Goal: Information Seeking & Learning: Learn about a topic

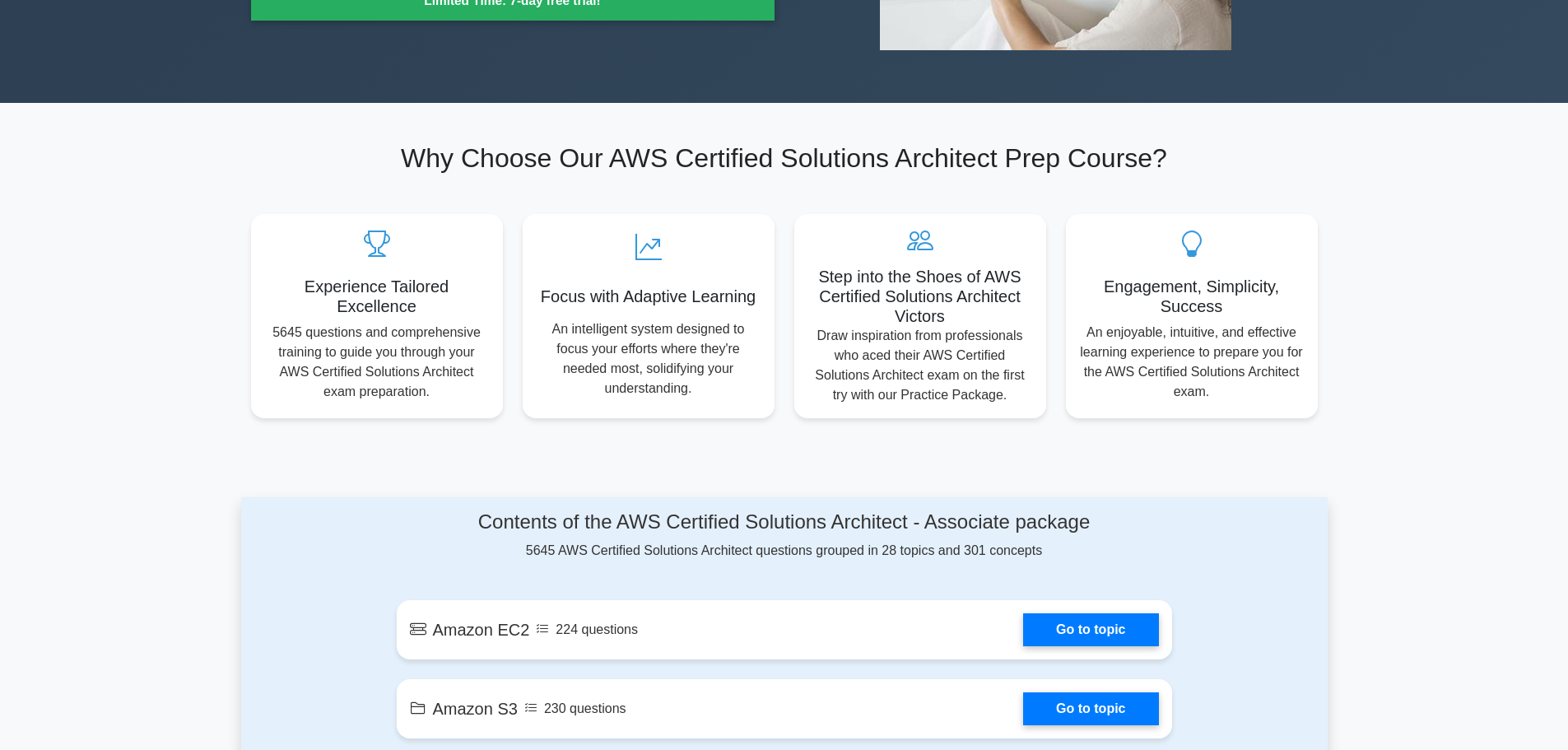
scroll to position [659, 0]
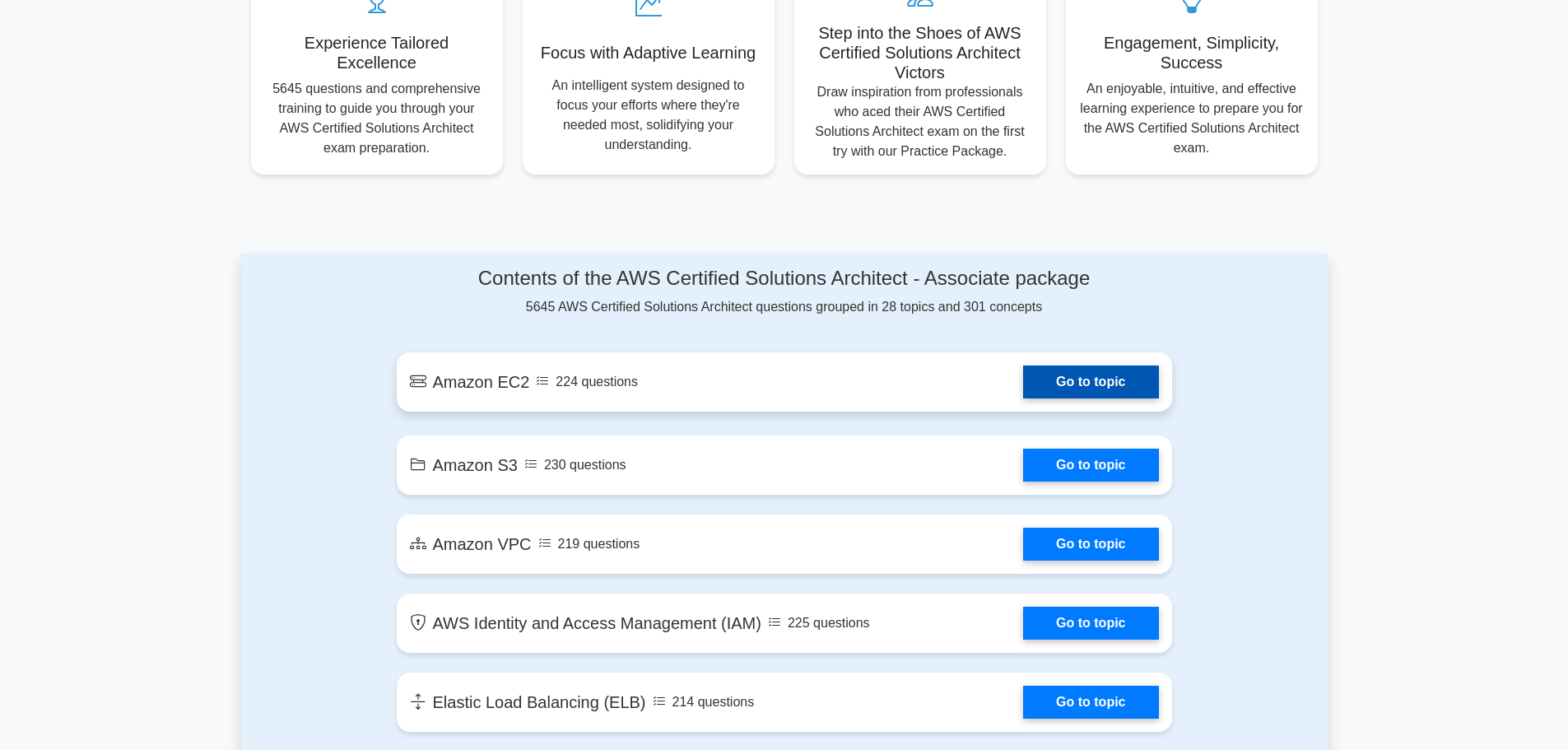
click at [1115, 384] on link "Go to topic" at bounding box center [1090, 382] width 135 height 33
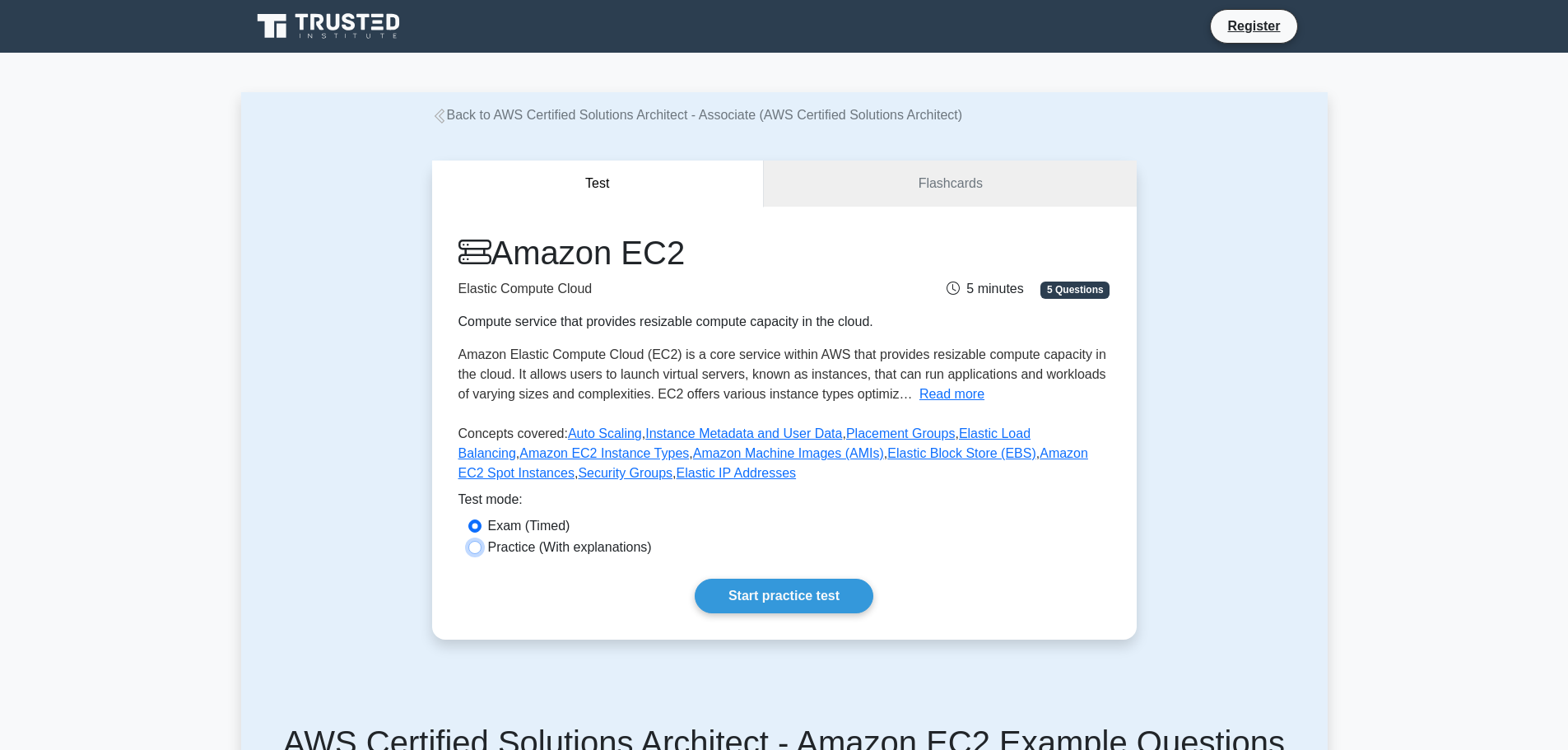
click at [480, 548] on input "Practice (With explanations)" at bounding box center [474, 547] width 13 height 13
radio input "true"
click at [797, 587] on link "Start practice test" at bounding box center [784, 596] width 179 height 35
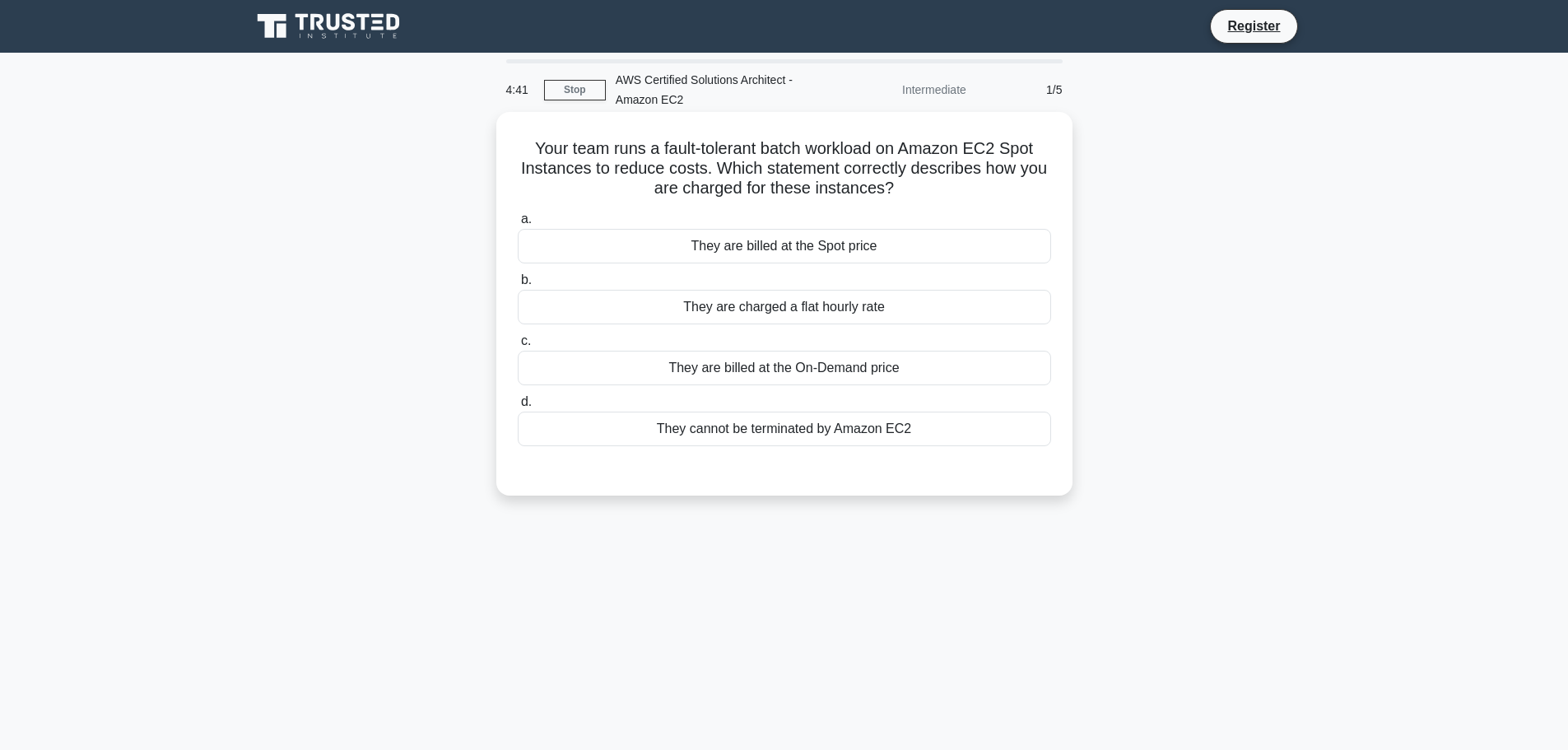
click at [801, 251] on div "They are billed at the Spot price" at bounding box center [784, 246] width 533 height 35
click at [518, 225] on input "a. They are billed at the Spot price" at bounding box center [518, 219] width 0 height 10
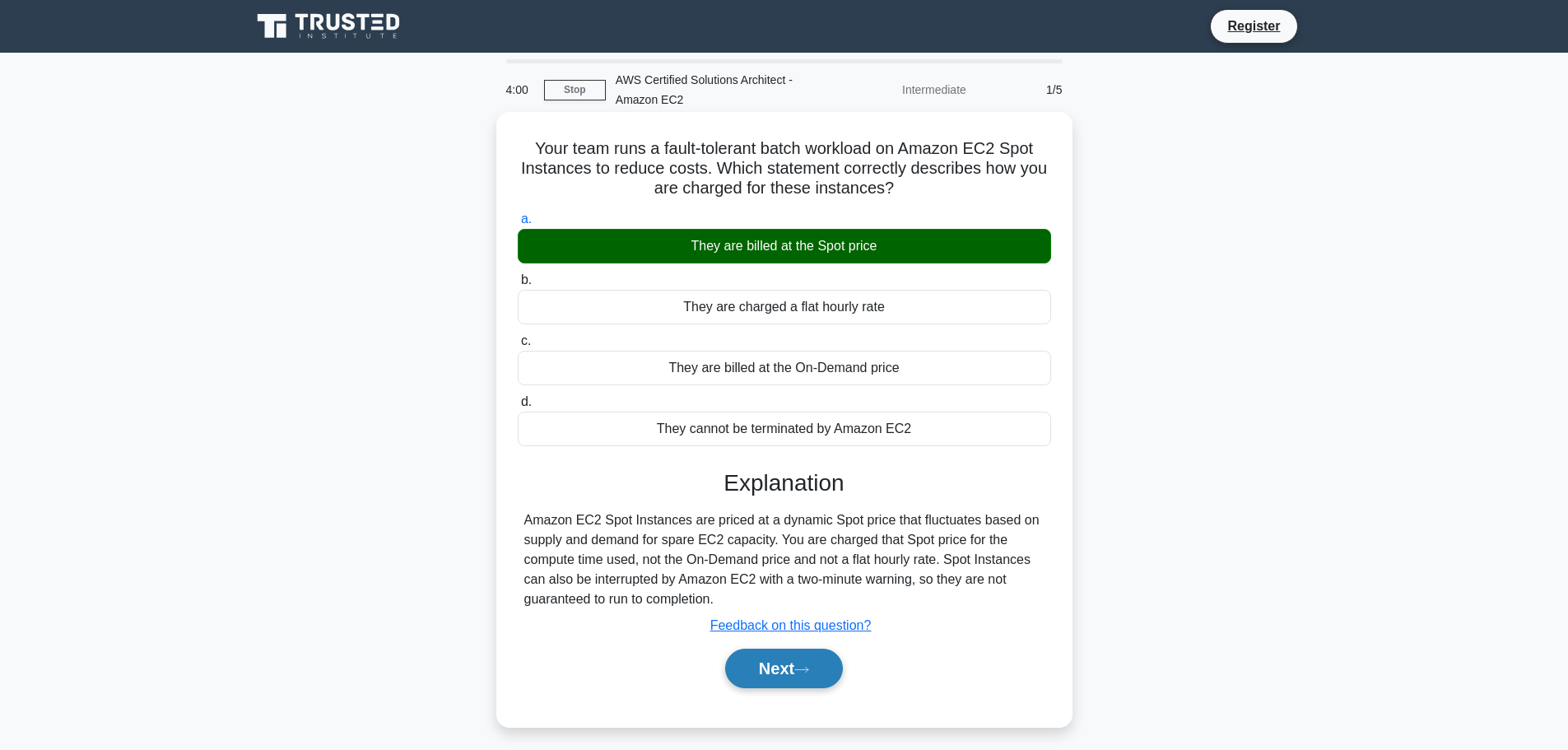
click at [801, 669] on icon at bounding box center [801, 670] width 15 height 9
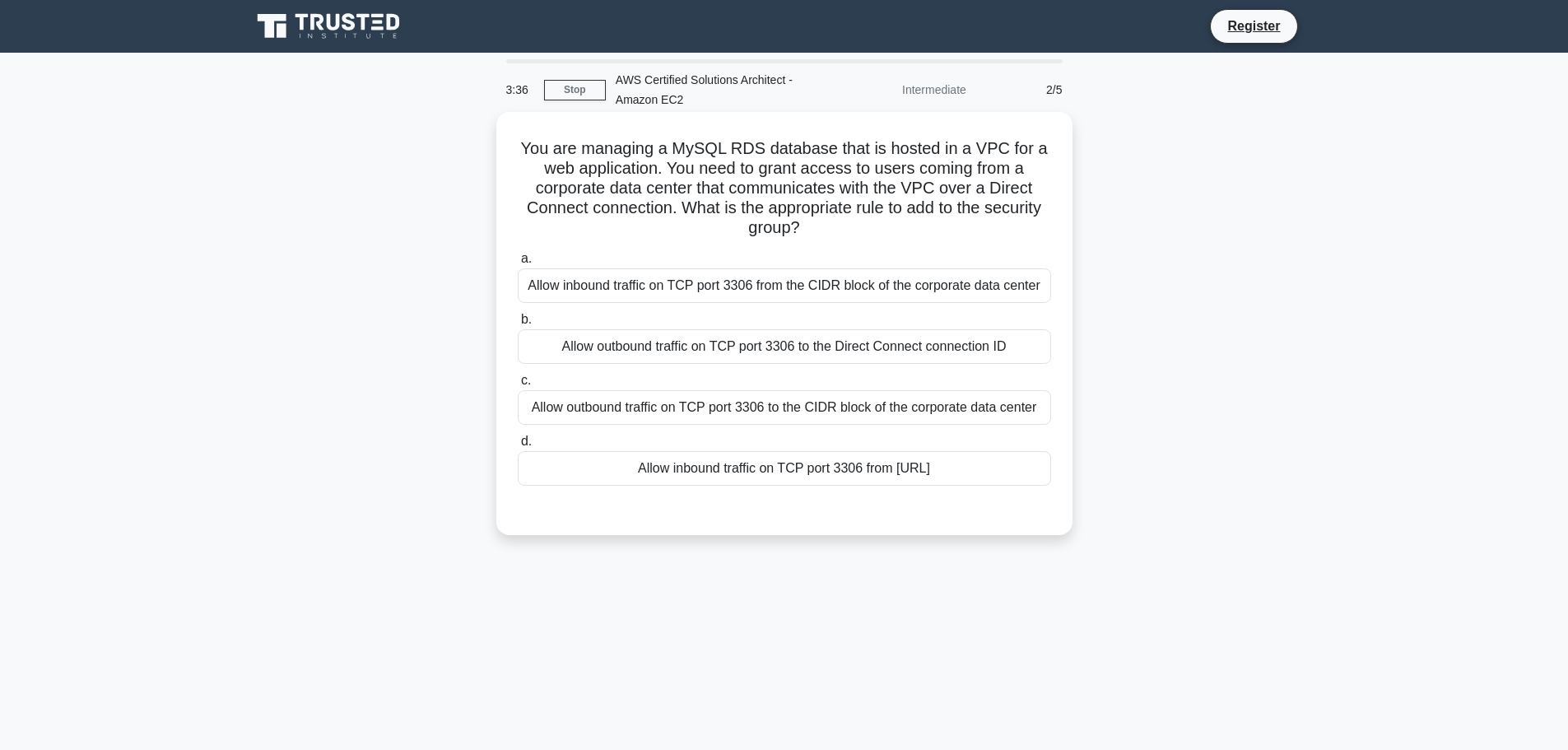
click at [713, 410] on div "Allow outbound traffic on TCP port 3306 to the CIDR block of the corporate data…" at bounding box center [784, 408] width 533 height 35
click at [518, 386] on input "c. Allow outbound traffic on TCP port 3306 to the CIDR block of the corporate d…" at bounding box center [518, 381] width 0 height 10
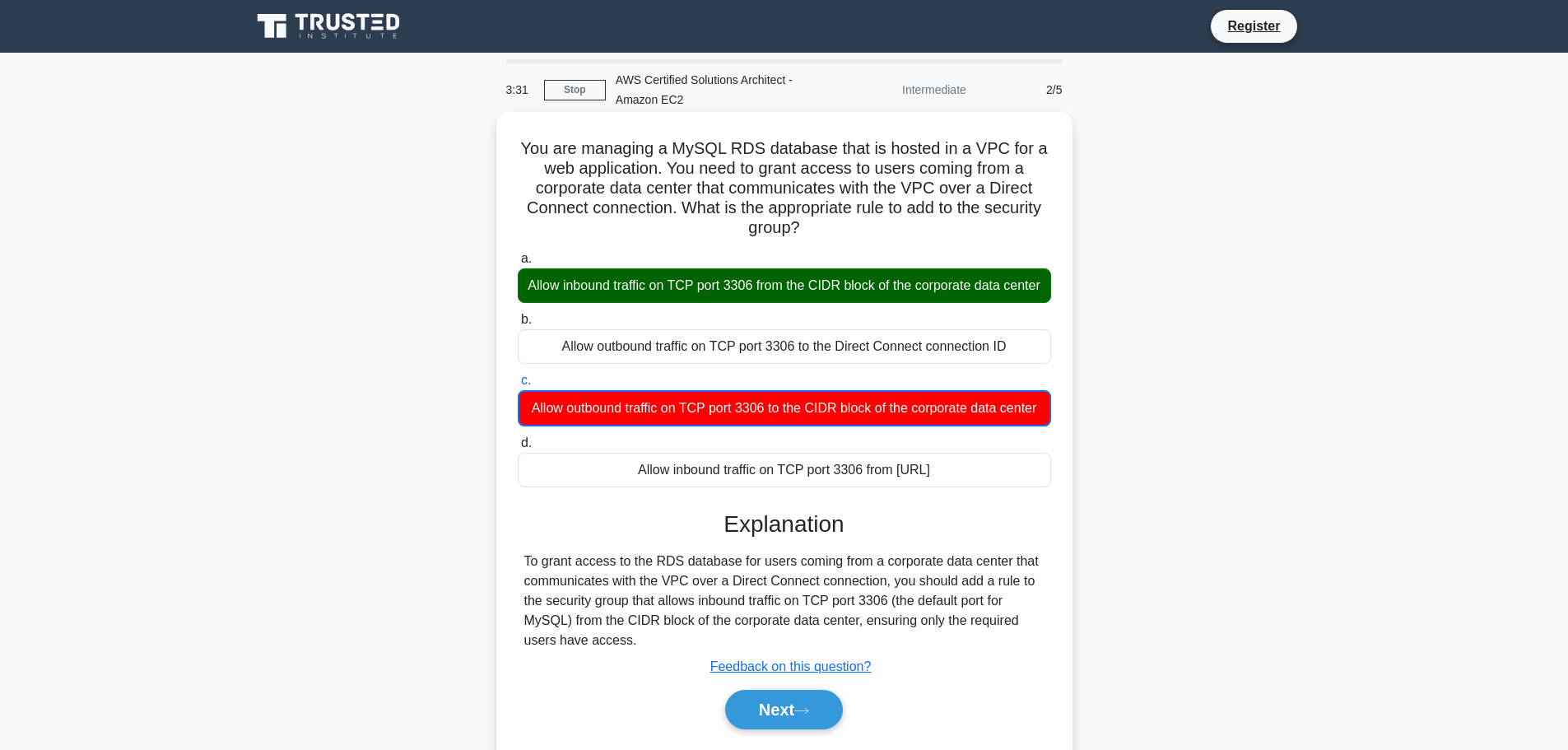
click at [894, 297] on div "Allow inbound traffic on TCP port 3306 from the CIDR block of the corporate dat…" at bounding box center [784, 286] width 533 height 35
click at [518, 264] on input "a. Allow inbound traffic on TCP port 3306 from the CIDR block of the corporate …" at bounding box center [518, 259] width 0 height 10
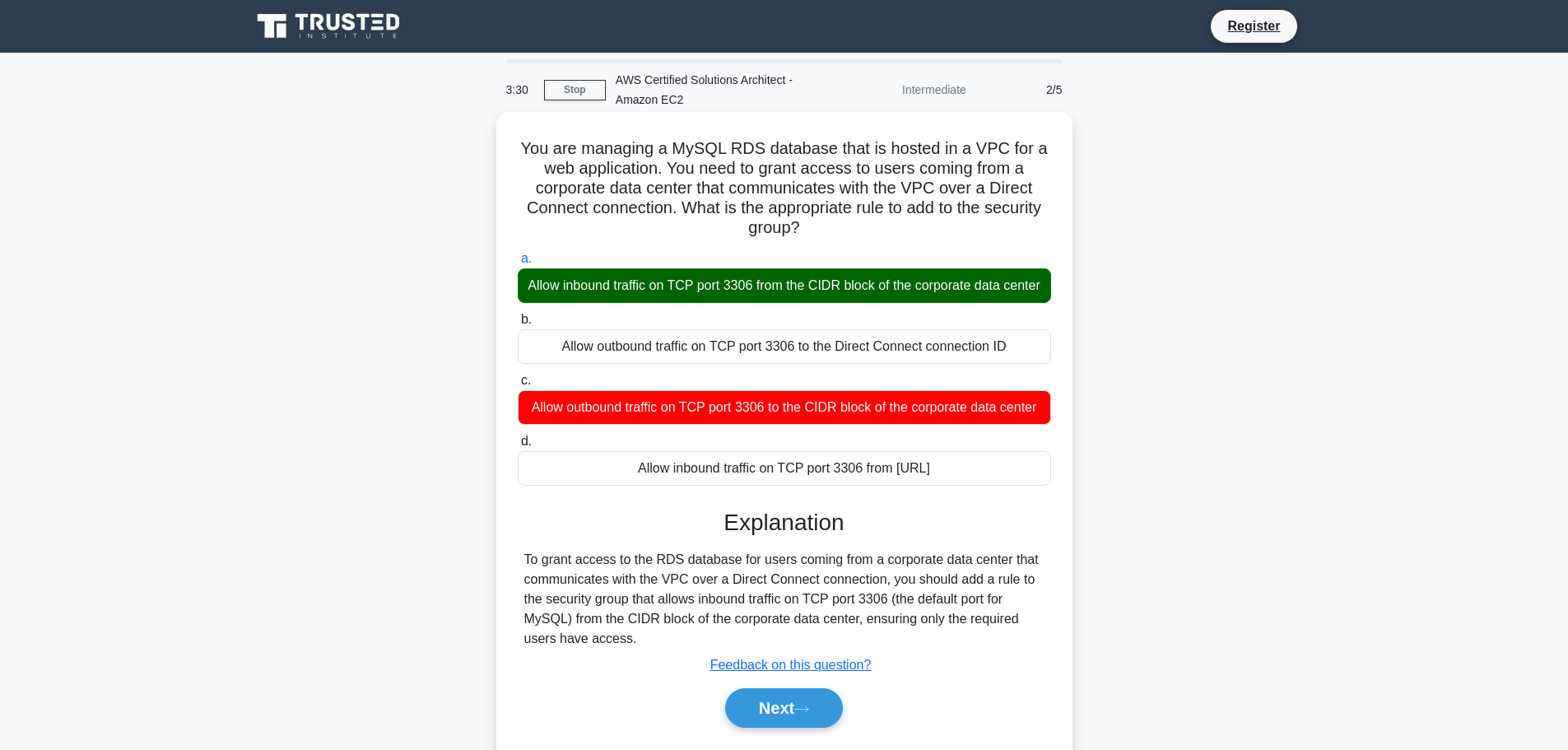
click at [619, 425] on div "Allow outbound traffic on TCP port 3306 to the CIDR block of the corporate data…" at bounding box center [784, 408] width 533 height 35
click at [518, 386] on input "c. Allow outbound traffic on TCP port 3306 to the CIDR block of the corporate d…" at bounding box center [518, 381] width 0 height 10
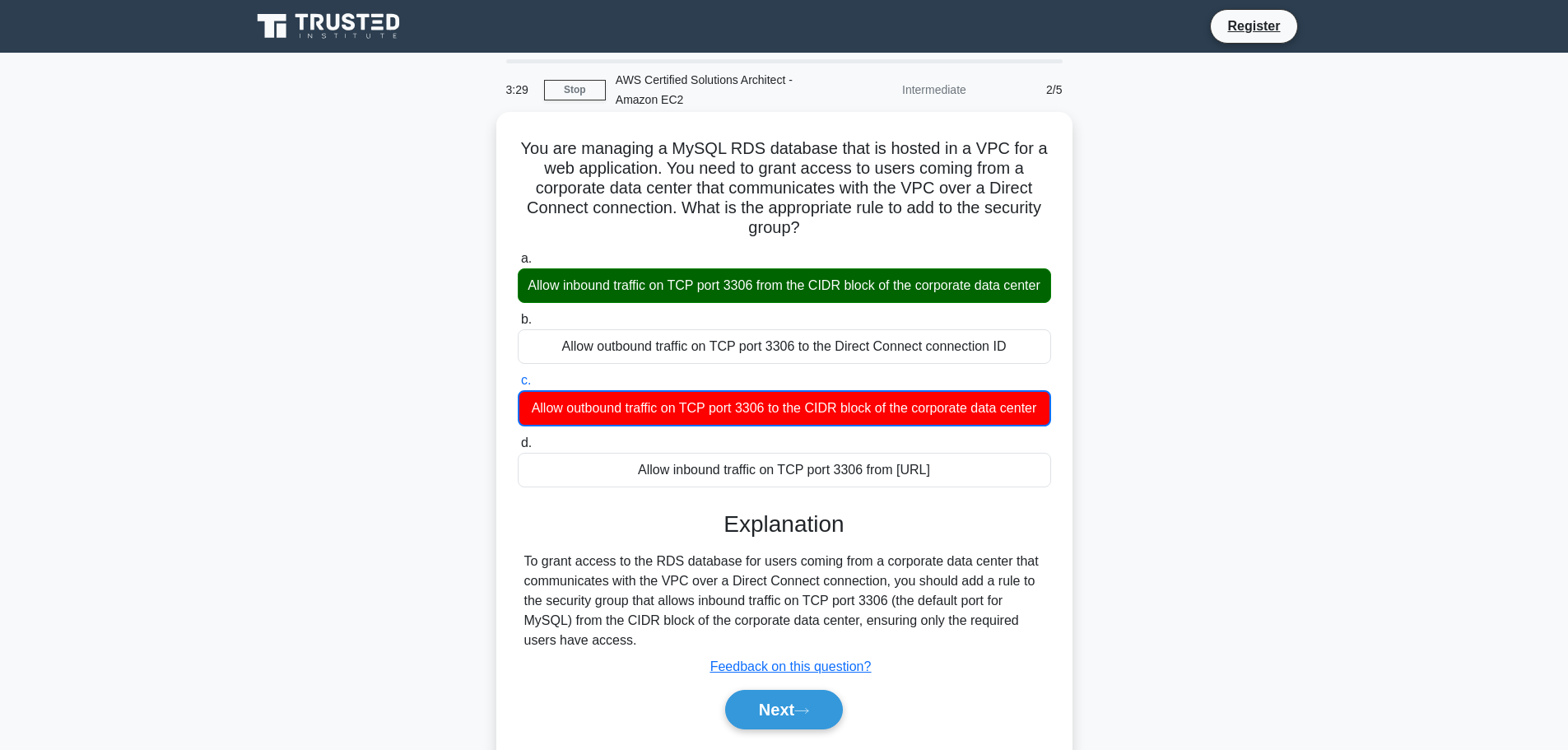
click at [674, 300] on div "Allow inbound traffic on TCP port 3306 from the CIDR block of the corporate dat…" at bounding box center [784, 286] width 533 height 35
click at [518, 264] on input "a. Allow inbound traffic on TCP port 3306 from the CIDR block of the corporate …" at bounding box center [518, 259] width 0 height 10
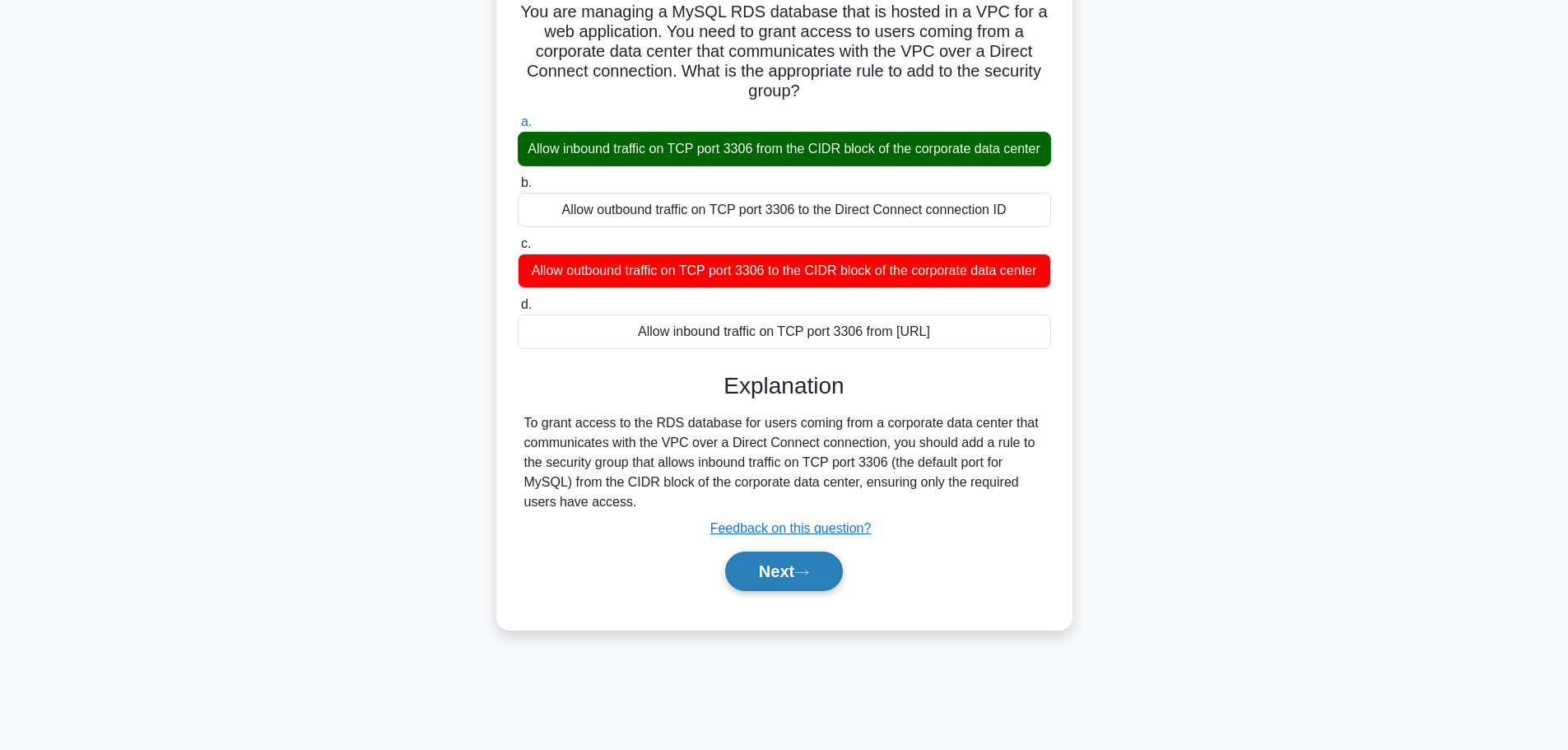
scroll to position [139, 0]
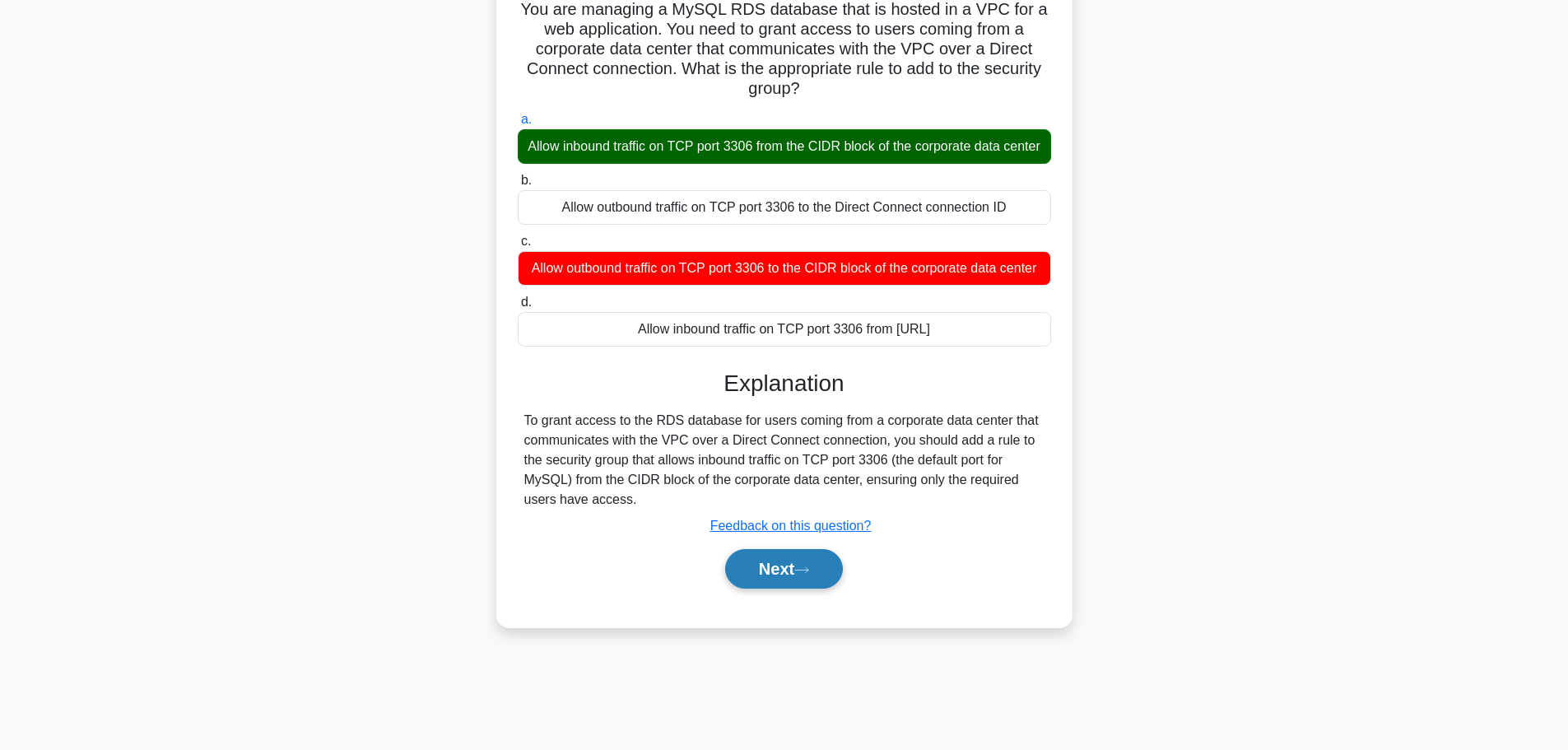
drag, startPoint x: 755, startPoint y: 612, endPoint x: 762, endPoint y: 601, distance: 13.0
click at [758, 588] on button "Next" at bounding box center [784, 568] width 117 height 39
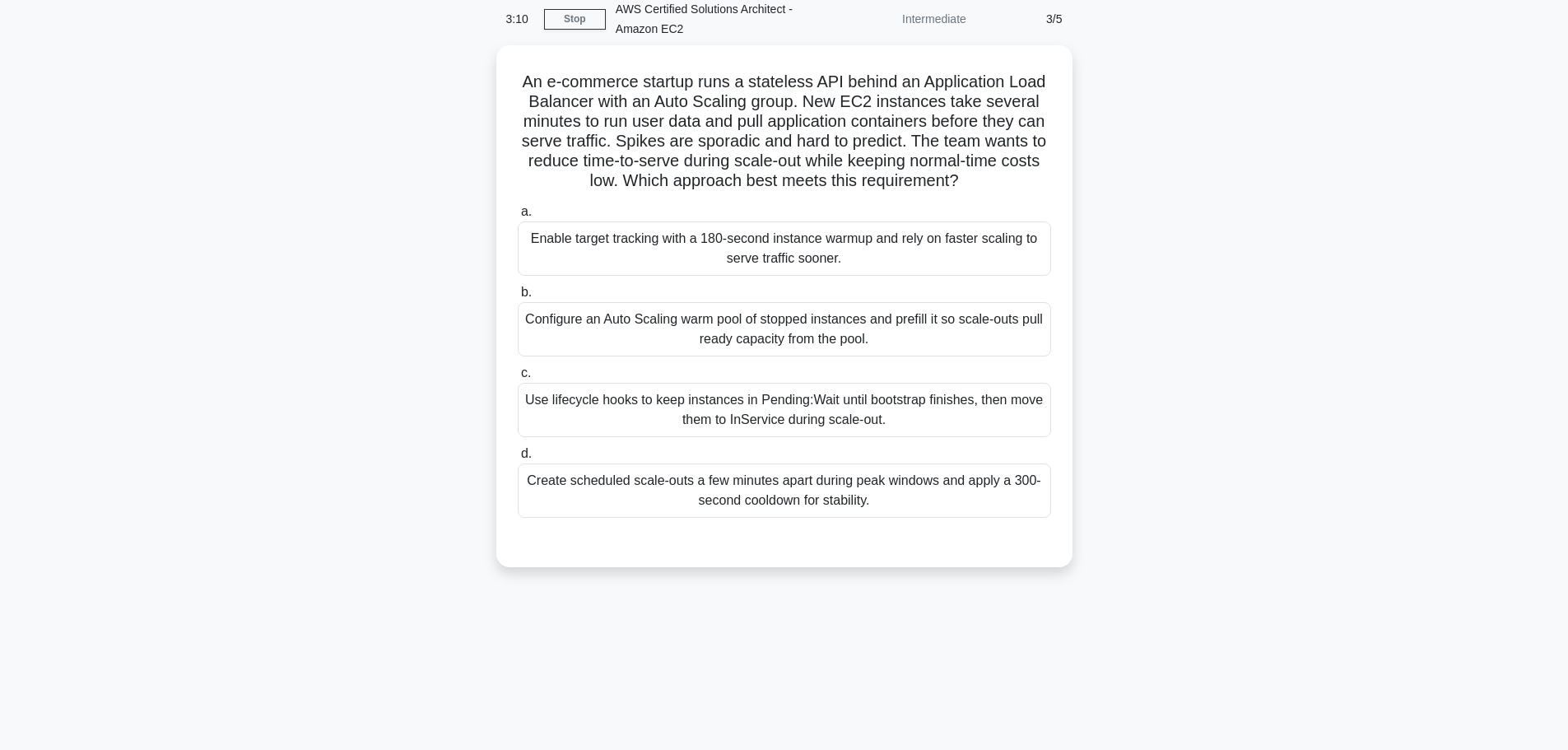
scroll to position [0, 0]
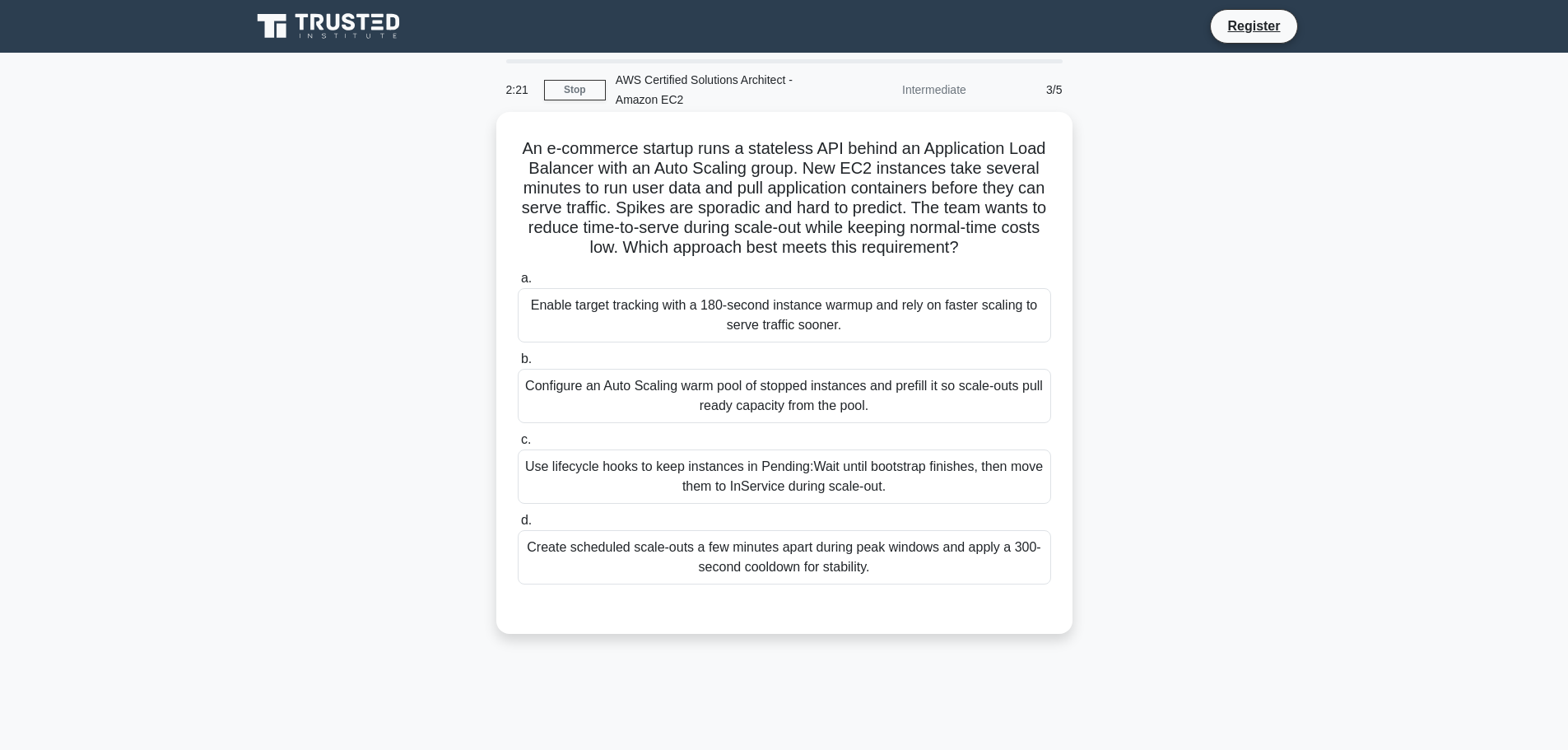
click at [689, 484] on div "Use lifecycle hooks to keep instances in Pending:Wait until bootstrap finishes,…" at bounding box center [784, 476] width 533 height 55
click at [518, 446] on input "c. Use lifecycle hooks to keep instances in Pending:Wait until bootstrap finish…" at bounding box center [518, 440] width 0 height 10
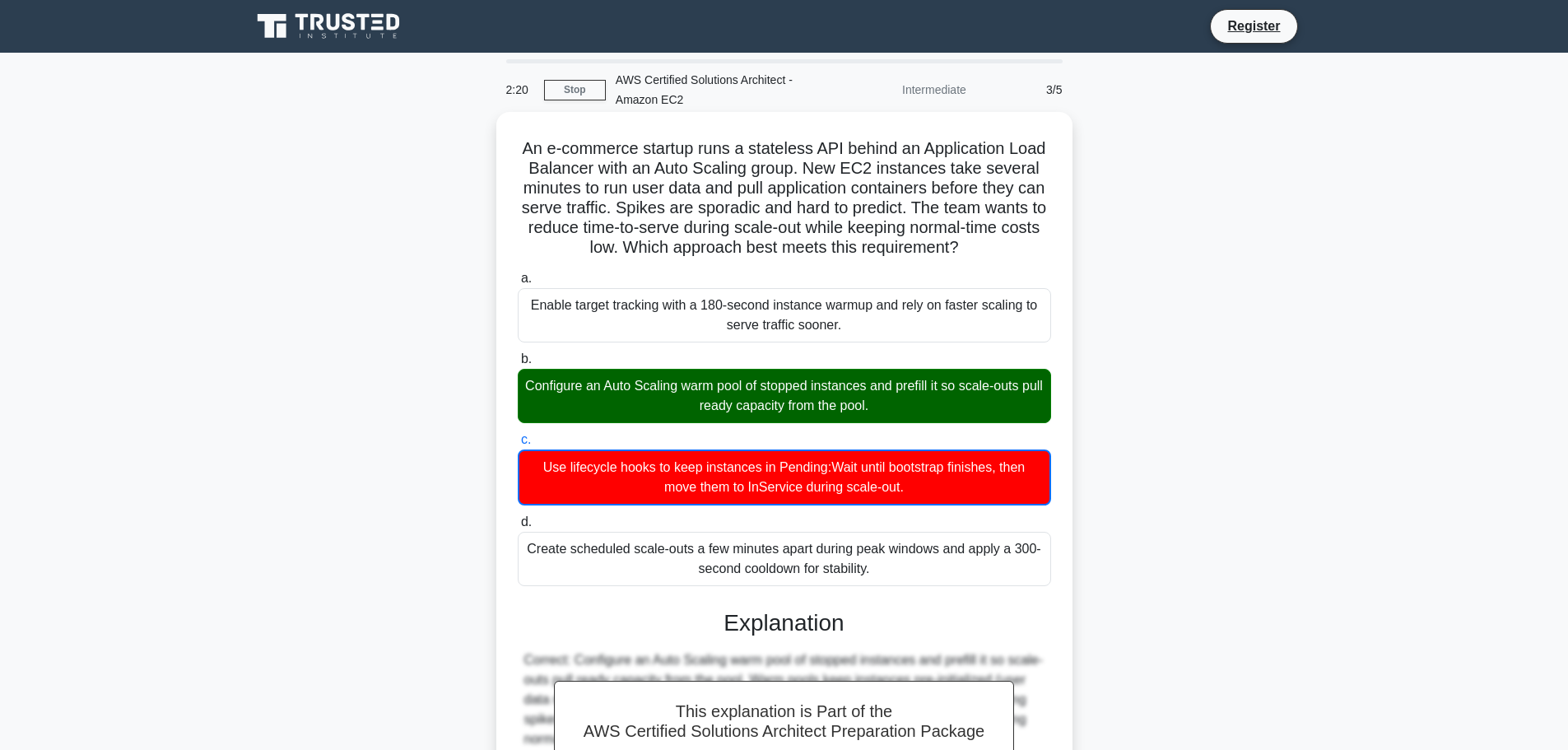
click at [705, 374] on div "Configure an Auto Scaling warm pool of stopped instances and prefill it so scal…" at bounding box center [784, 395] width 533 height 55
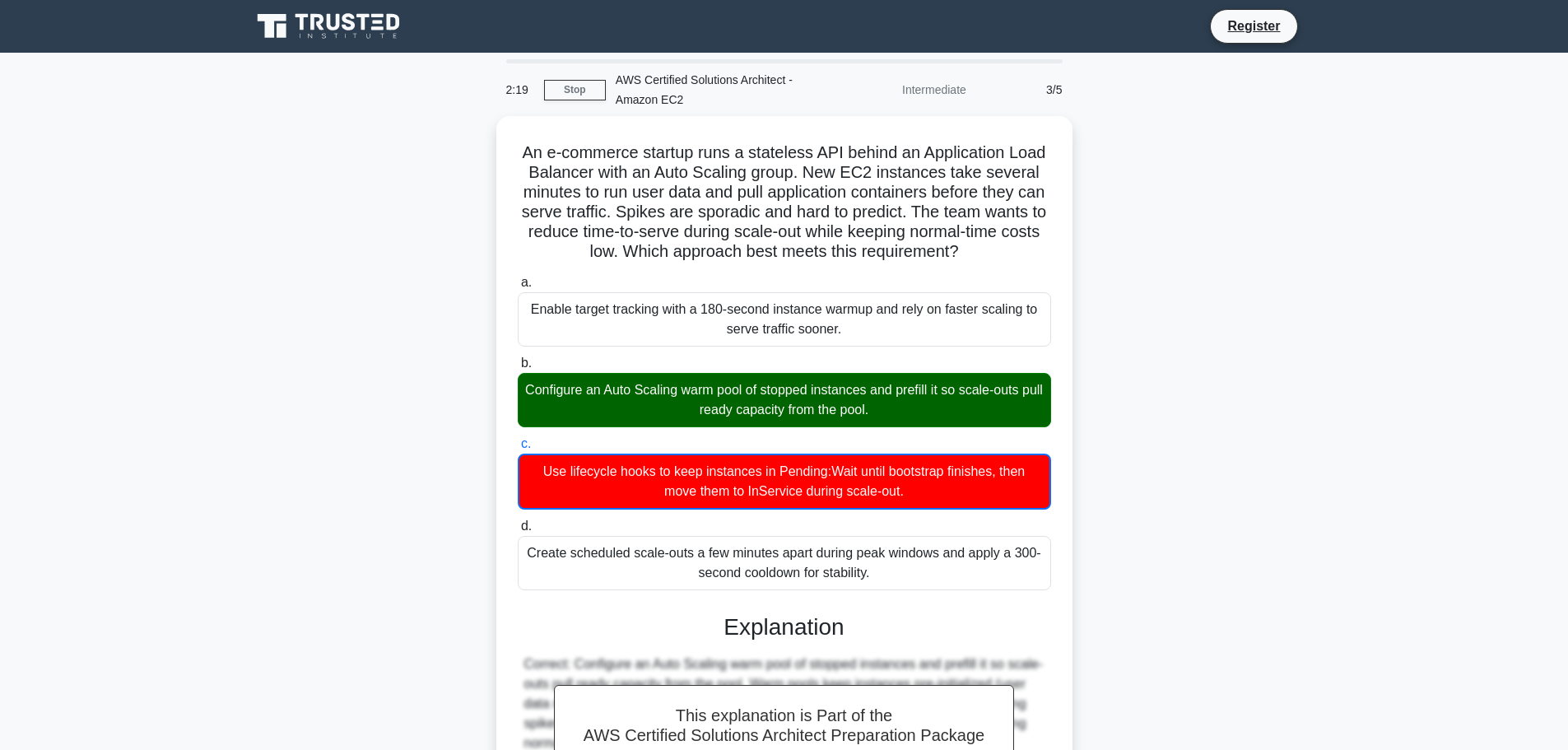
click at [1196, 547] on div "An e-commerce startup runs a stateless API behind an Application Load Balancer …" at bounding box center [784, 613] width 1087 height 992
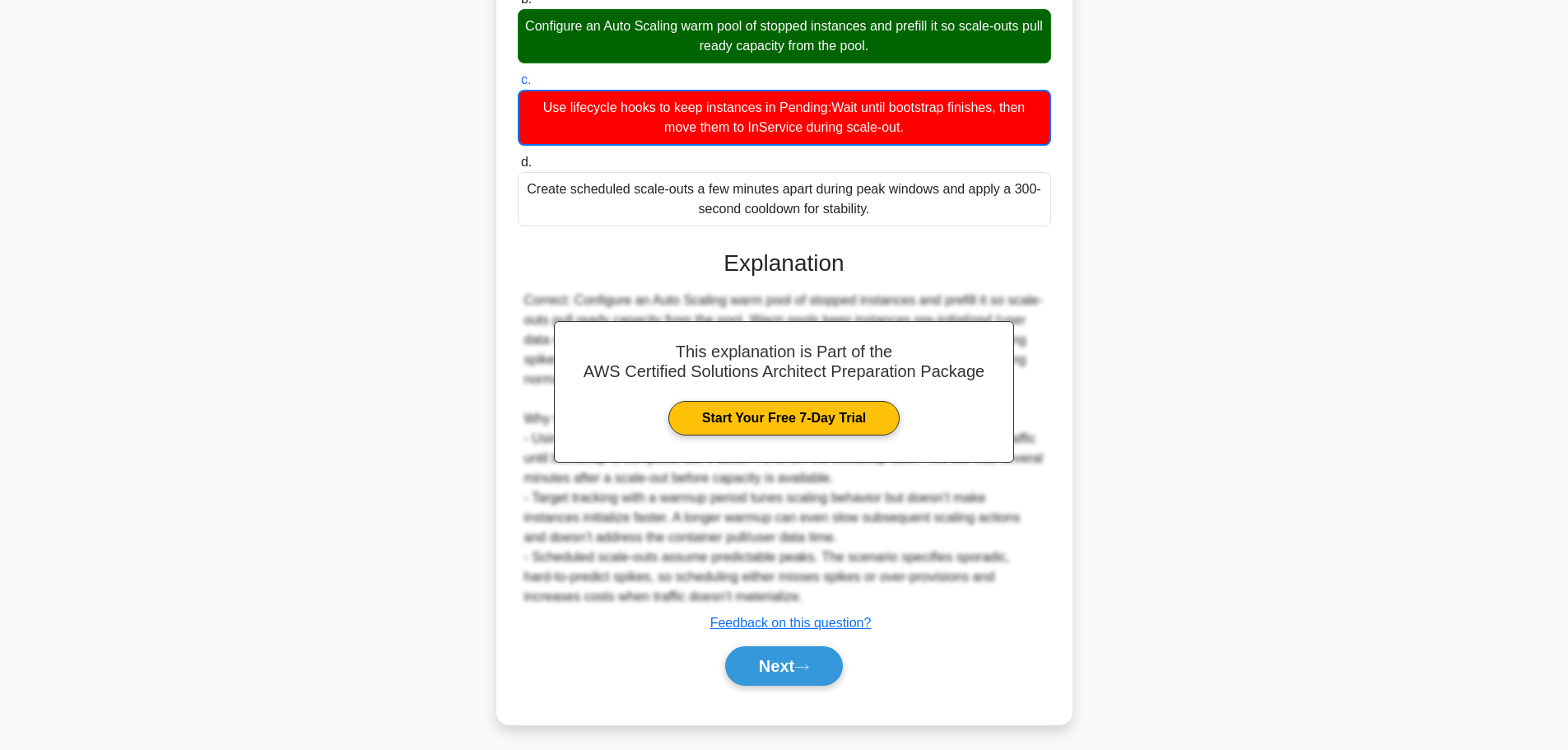
scroll to position [367, 0]
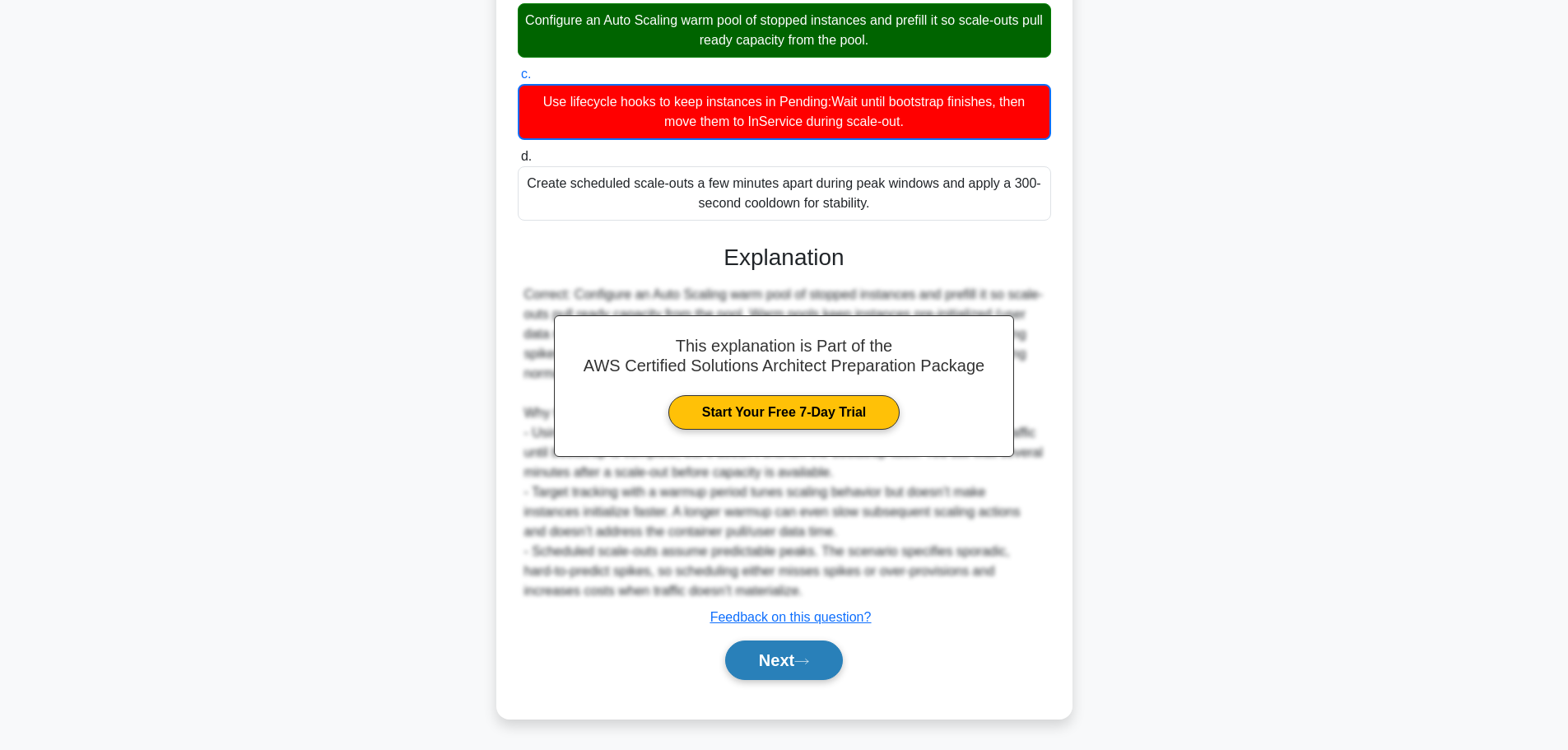
drag, startPoint x: 803, startPoint y: 657, endPoint x: 816, endPoint y: 660, distance: 13.3
click at [807, 659] on icon at bounding box center [801, 661] width 15 height 9
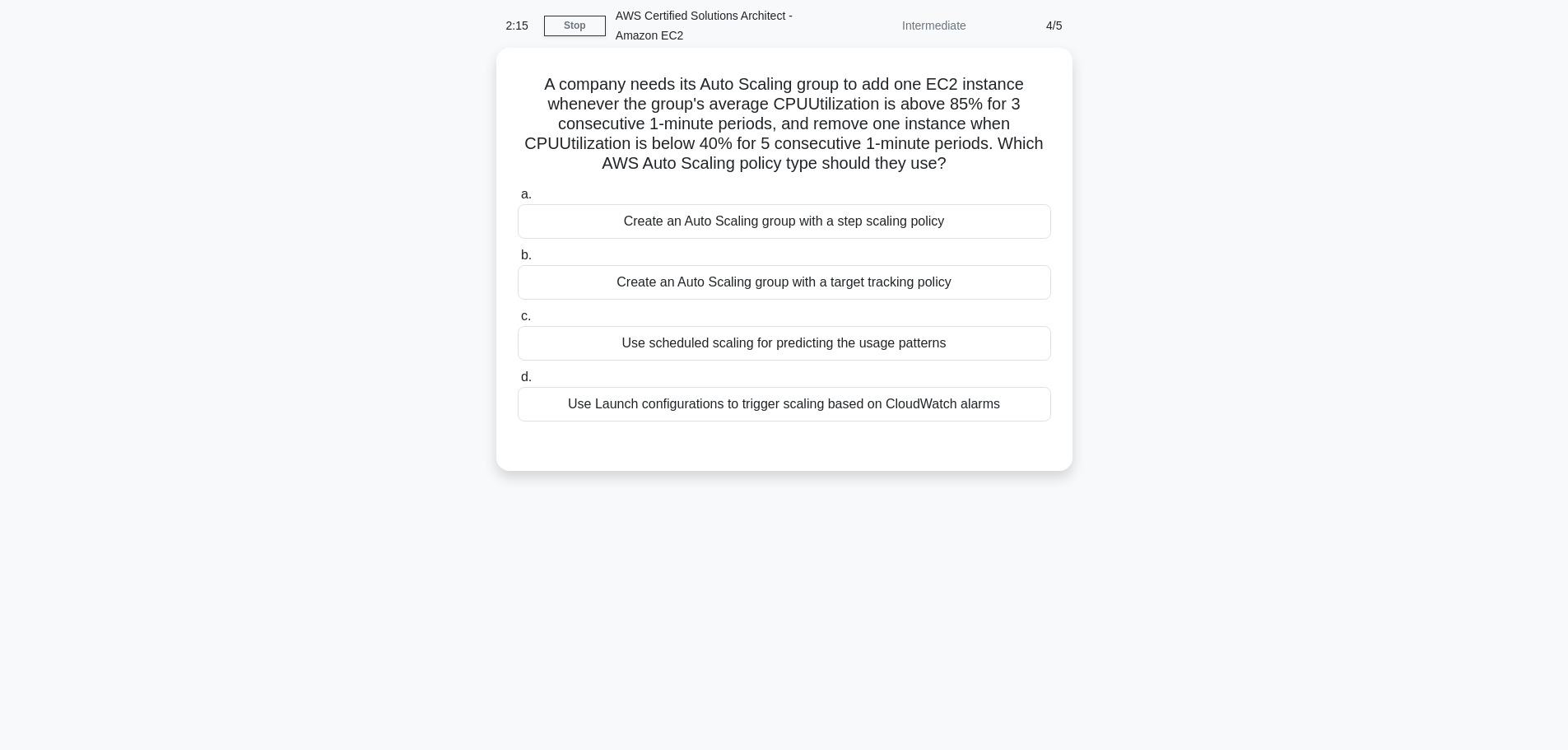
scroll to position [0, 0]
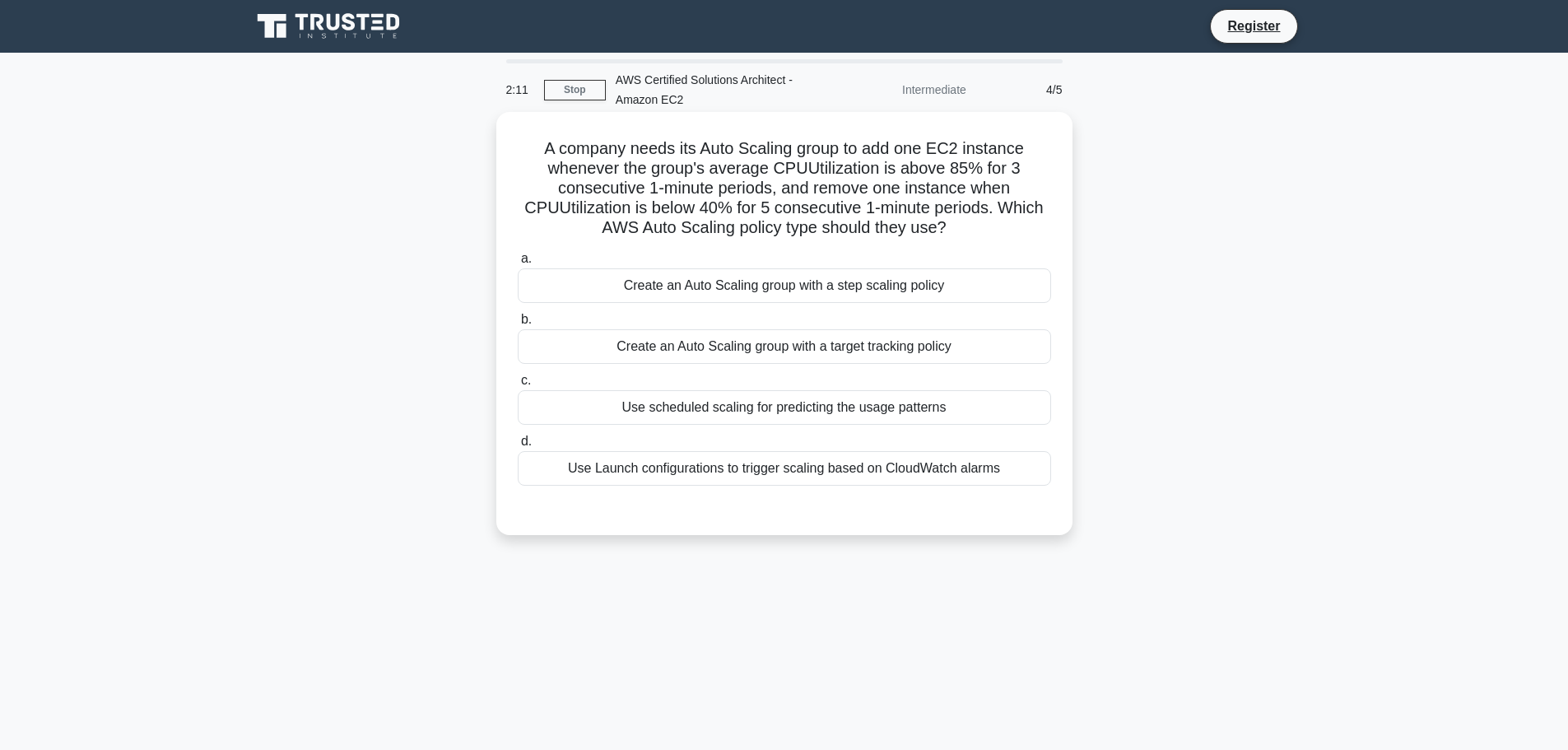
click at [680, 354] on div "Create an Auto Scaling group with a target tracking policy" at bounding box center [784, 347] width 533 height 35
click at [650, 281] on div "Create an Auto Scaling group with a step scaling policy" at bounding box center [784, 286] width 533 height 35
click at [518, 264] on input "a. Create an Auto Scaling group with a step scaling policy" at bounding box center [518, 259] width 0 height 10
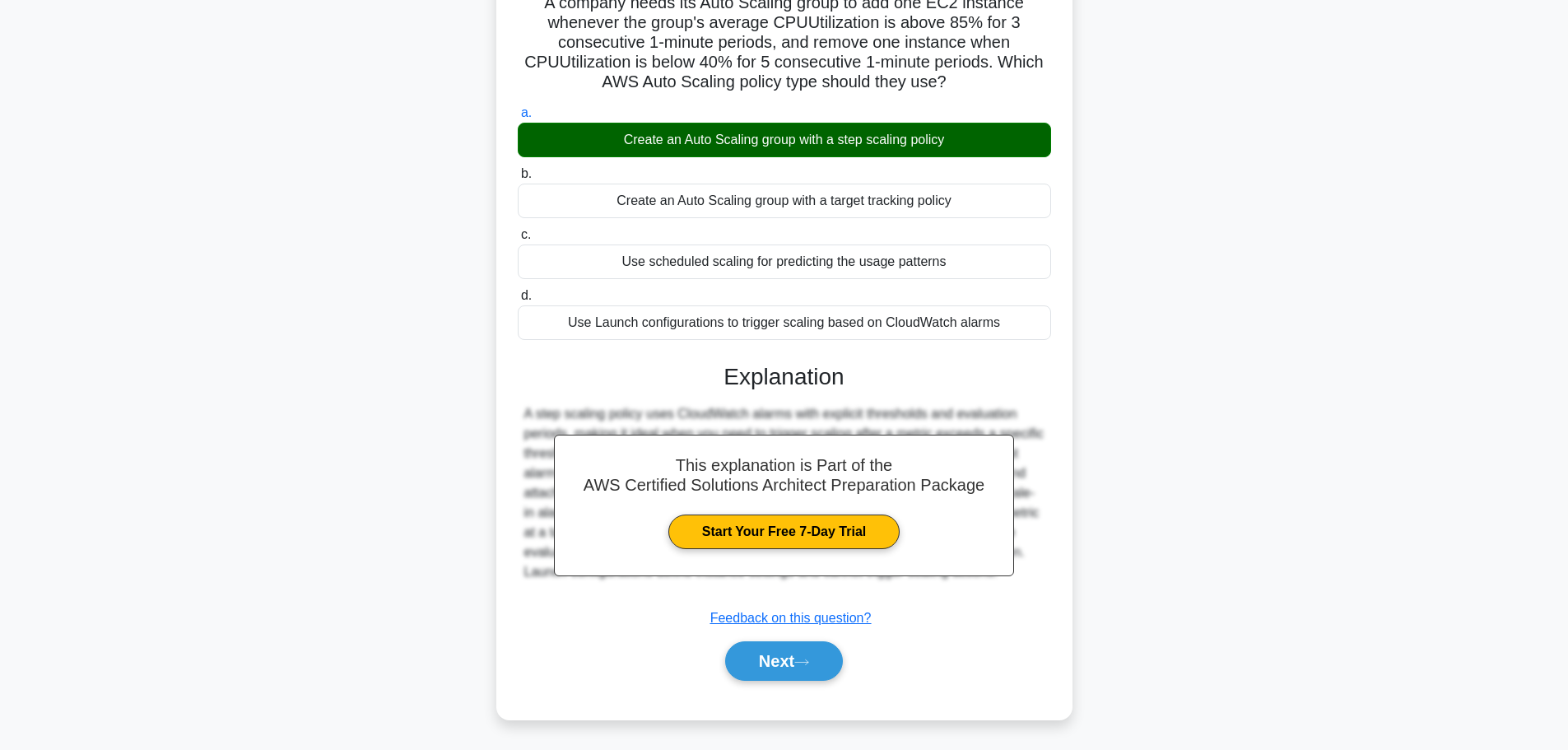
scroll to position [148, 0]
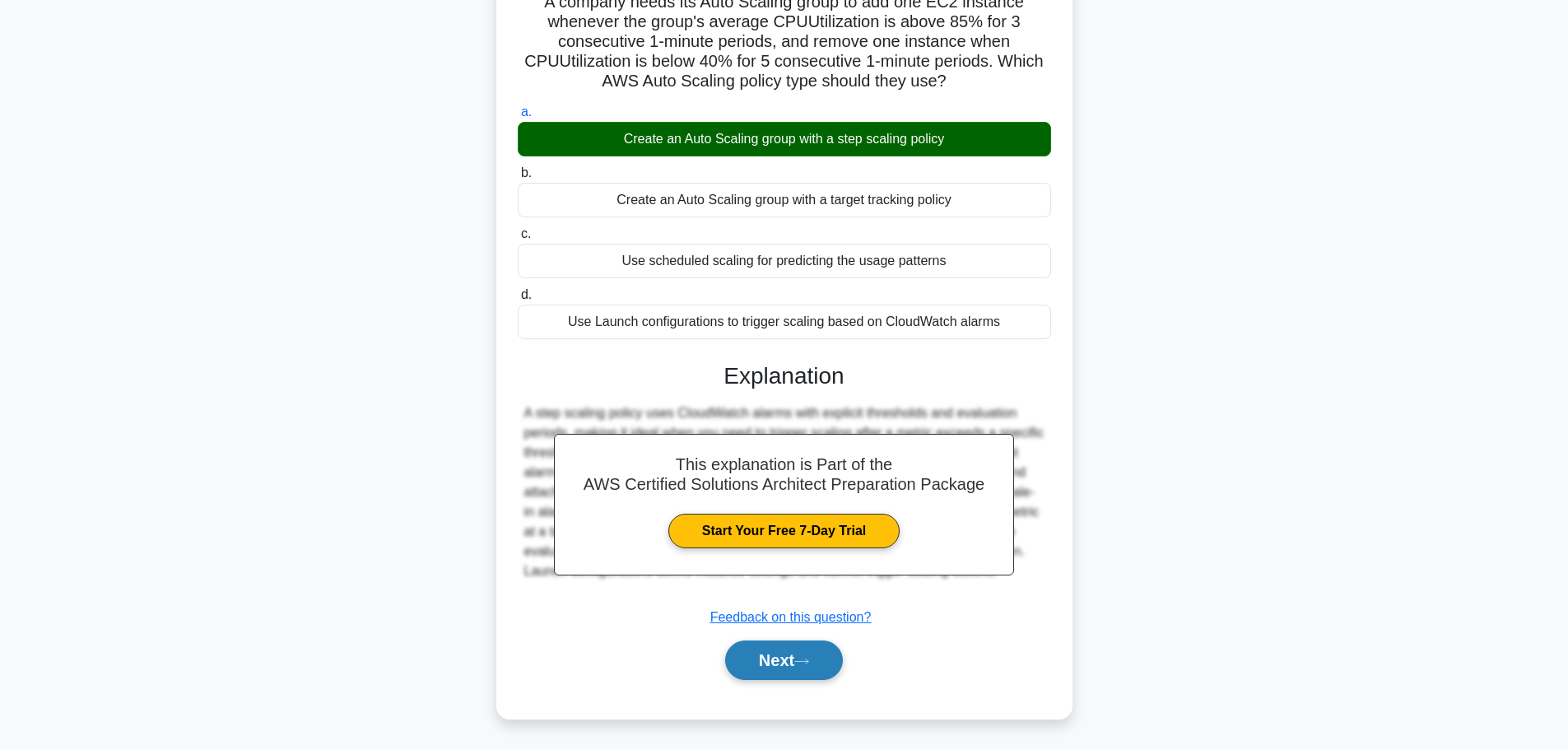
click at [801, 660] on icon at bounding box center [801, 661] width 15 height 9
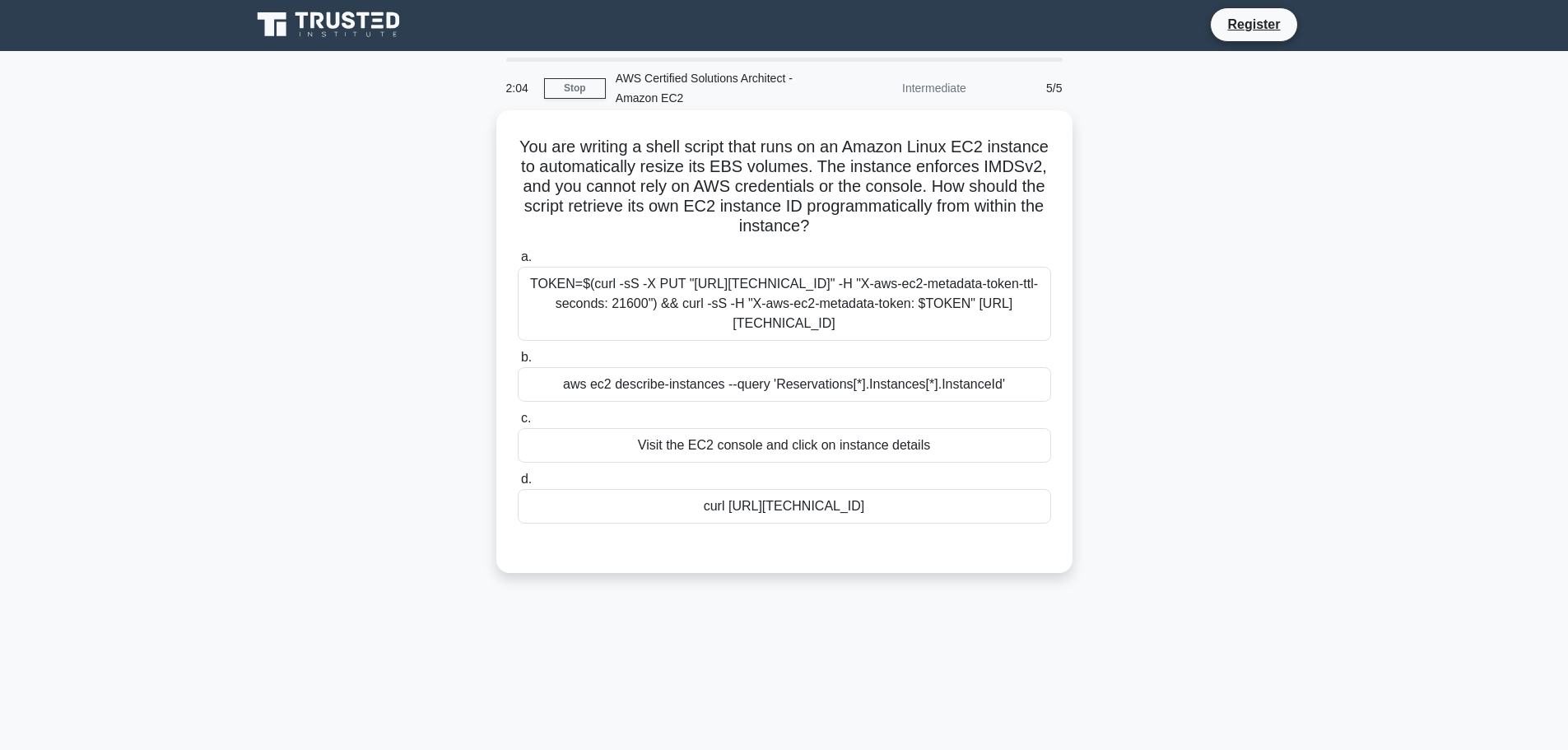
scroll to position [0, 0]
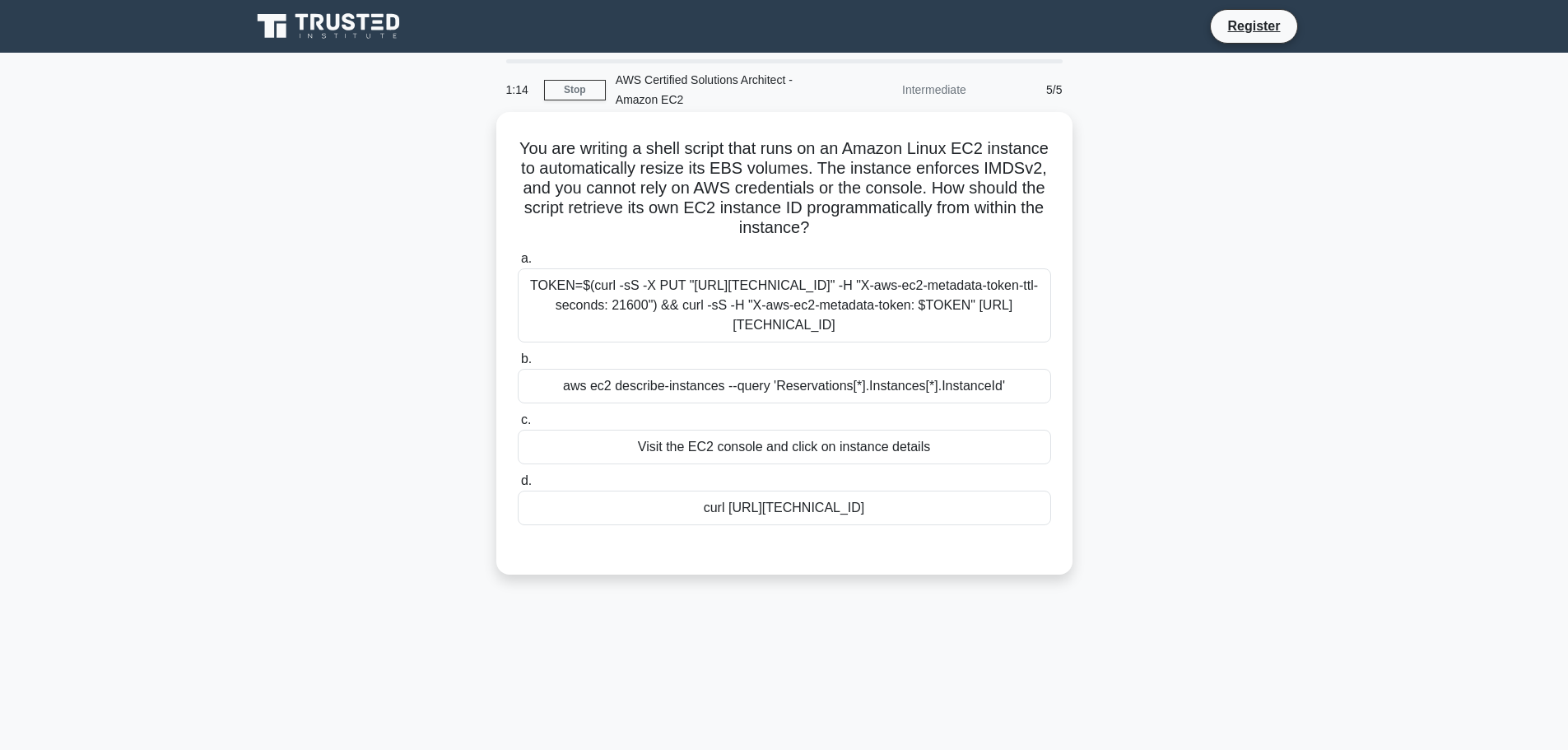
click at [763, 515] on div "curl http://192.168.0.254/latest/meta-data/instance-id" at bounding box center [784, 508] width 533 height 35
click at [518, 487] on input "d. curl http://192.168.0.254/latest/meta-data/instance-id" at bounding box center [518, 481] width 0 height 10
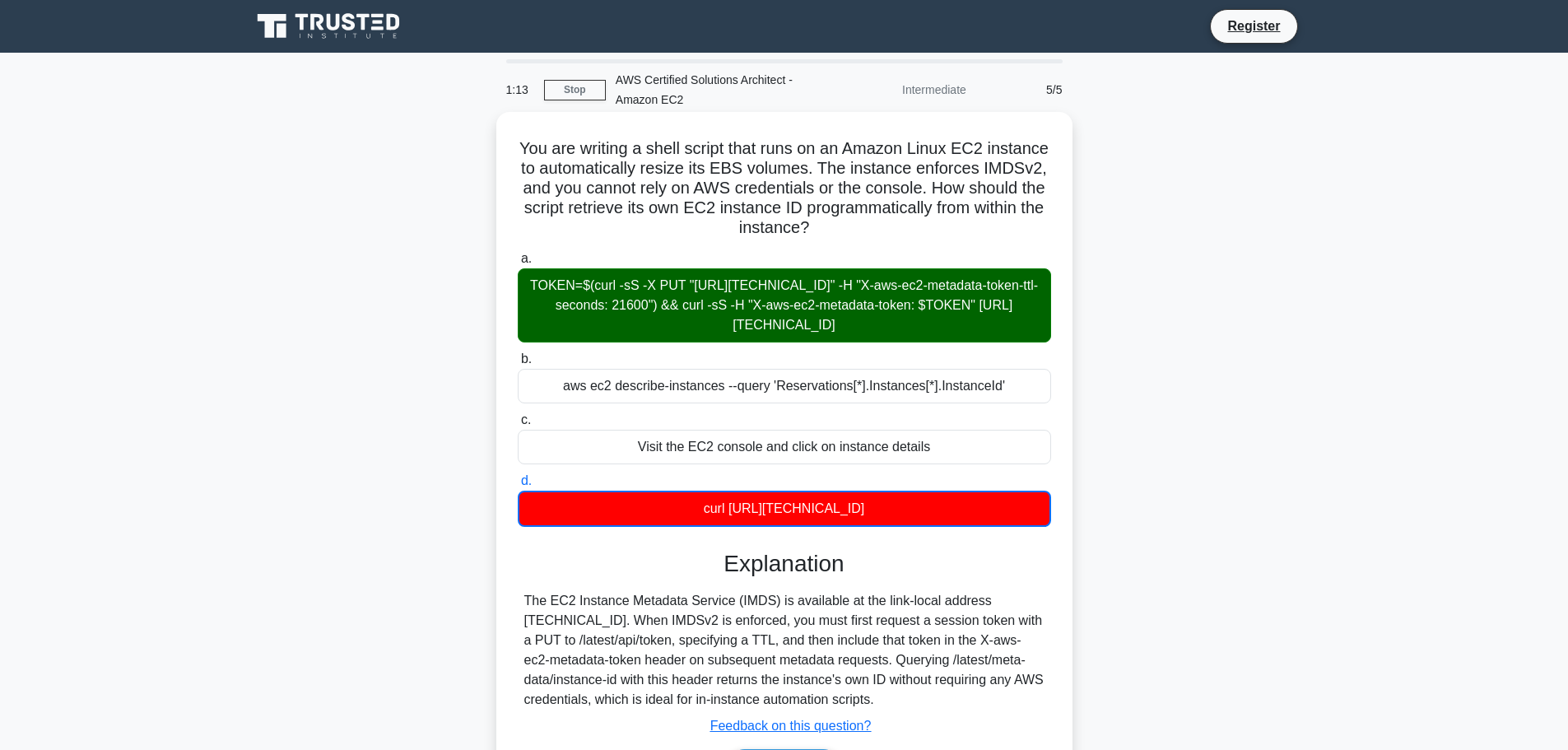
click at [797, 306] on div "TOKEN=$(curl -sS -X PUT "http://169.254.169.254/latest/api/token" -H "X-aws-ec2…" at bounding box center [784, 305] width 533 height 74
click at [518, 264] on input "a. TOKEN=$(curl -sS -X PUT "http://169.254.169.254/latest/api/token" -H "X-aws-…" at bounding box center [518, 259] width 0 height 10
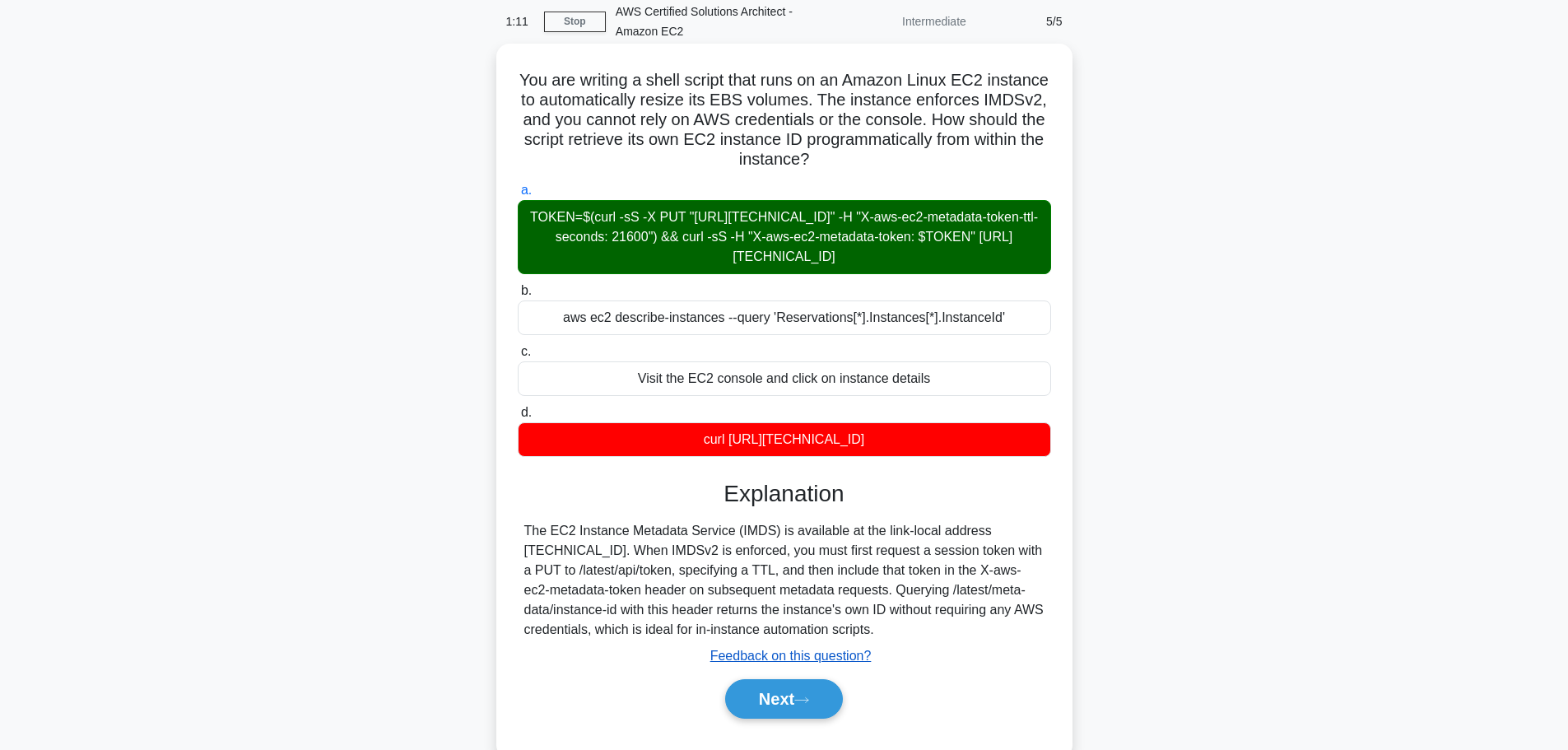
scroll to position [139, 0]
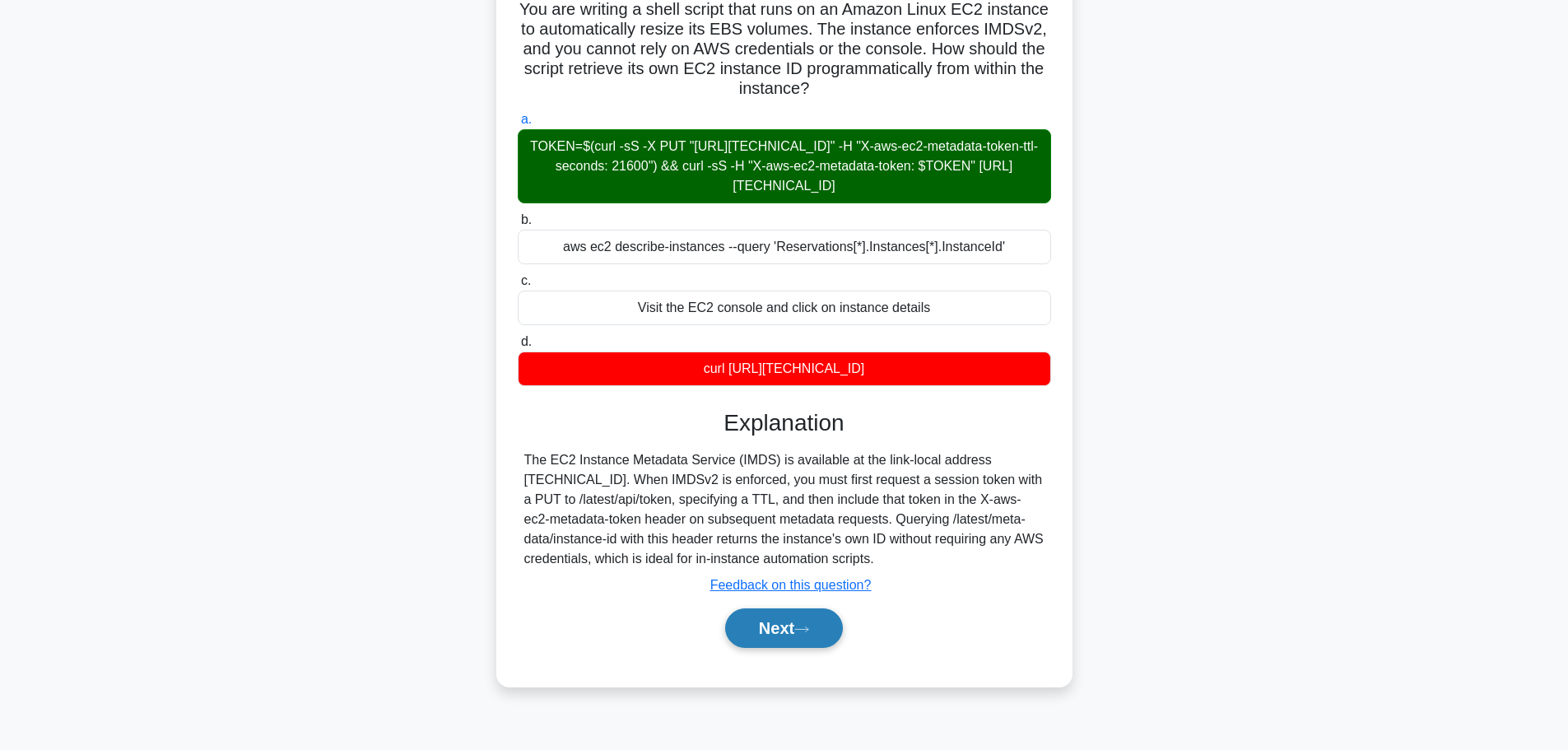
click at [780, 632] on button "Next" at bounding box center [784, 627] width 117 height 39
